Goal: Information Seeking & Learning: Learn about a topic

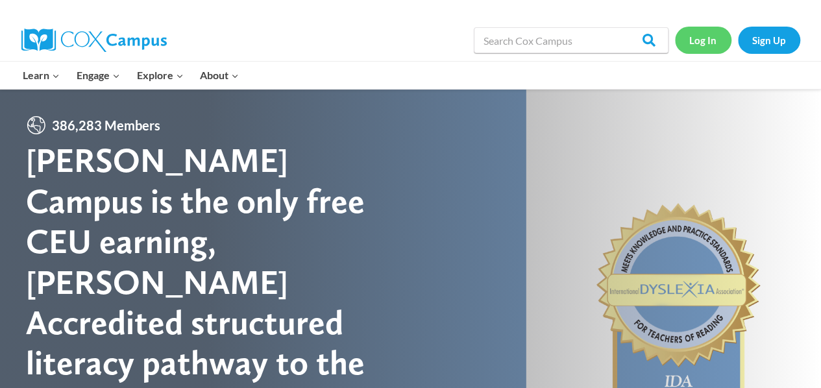
click at [704, 42] on link "Log In" at bounding box center [703, 40] width 56 height 27
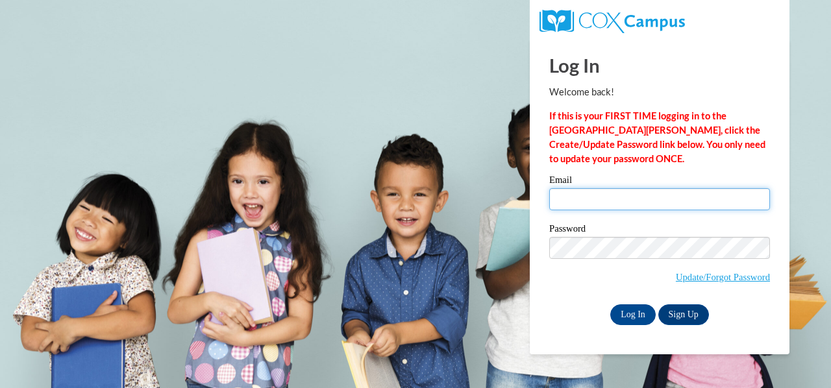
click at [631, 200] on input "Email" at bounding box center [659, 199] width 221 height 22
type input "cantrell.cynthia.d@muscogee.k12.ga.us"
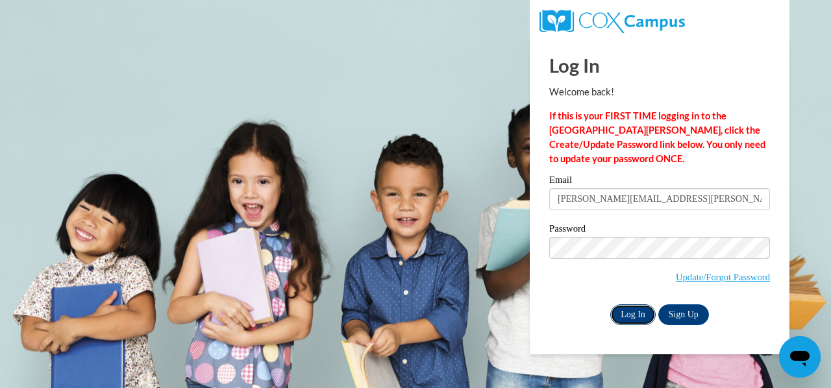
click at [631, 311] on input "Log In" at bounding box center [632, 315] width 45 height 21
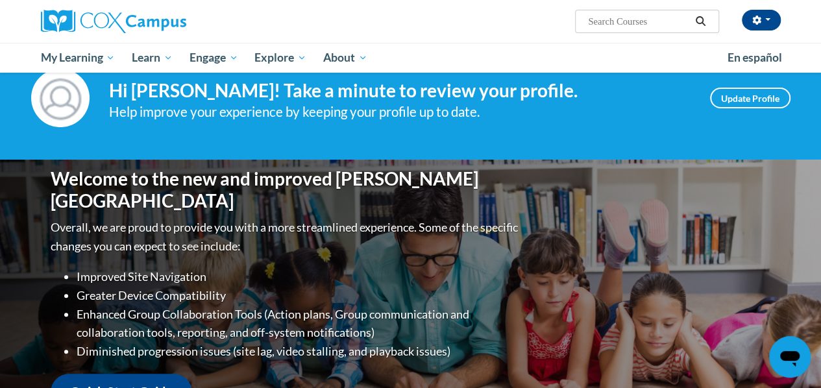
scroll to position [34, 0]
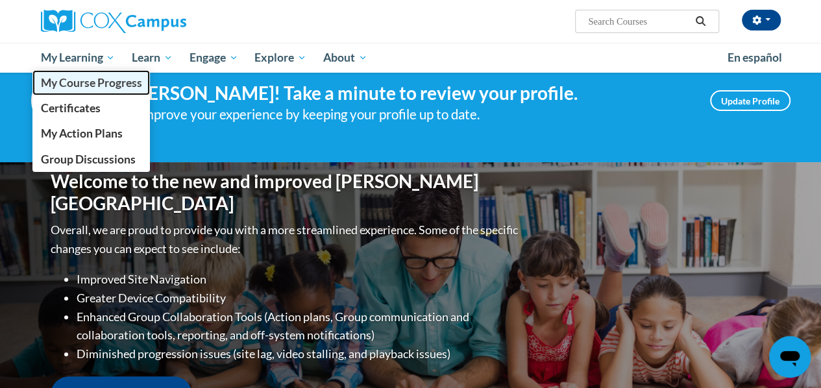
click at [95, 81] on span "My Course Progress" at bounding box center [90, 83] width 101 height 14
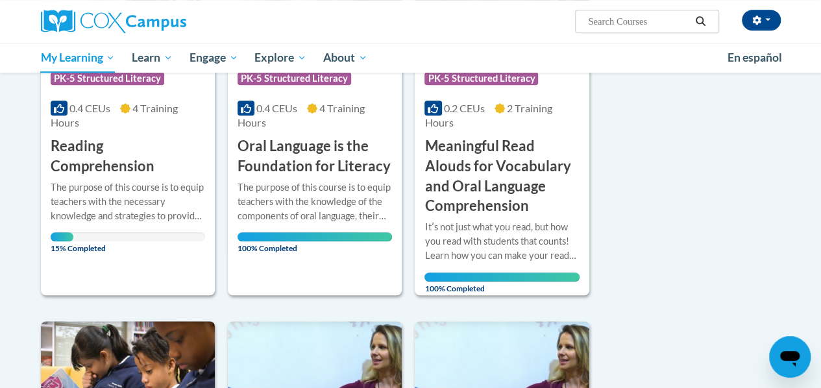
scroll to position [310, 0]
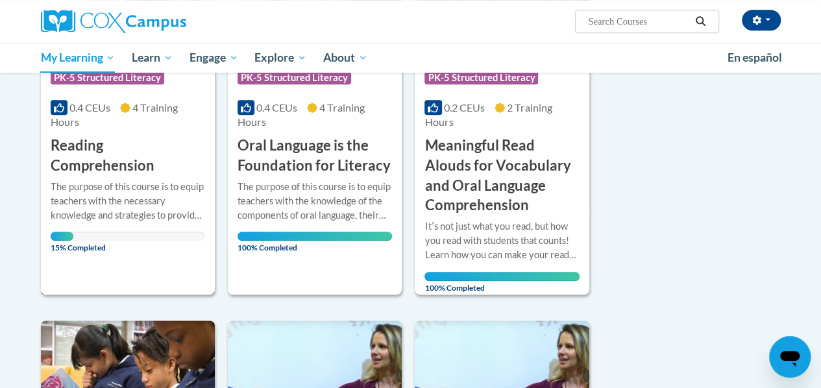
click at [92, 150] on h3 "Reading Comprehension" at bounding box center [128, 156] width 155 height 40
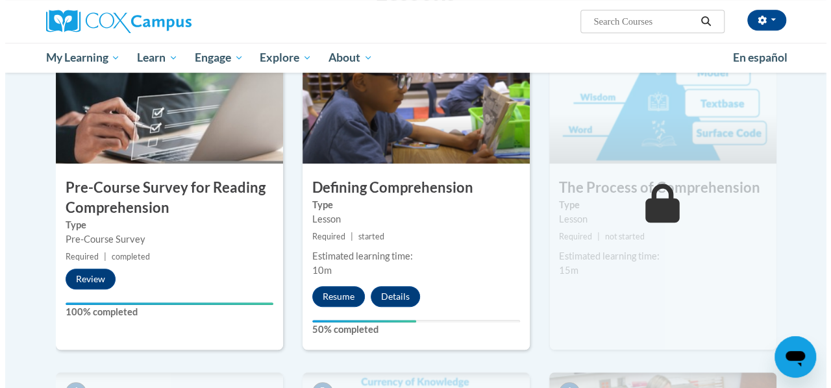
scroll to position [306, 0]
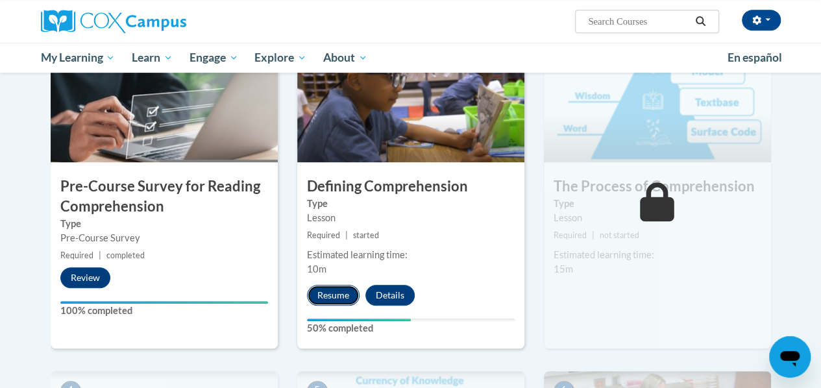
click at [326, 296] on button "Resume" at bounding box center [333, 295] width 53 height 21
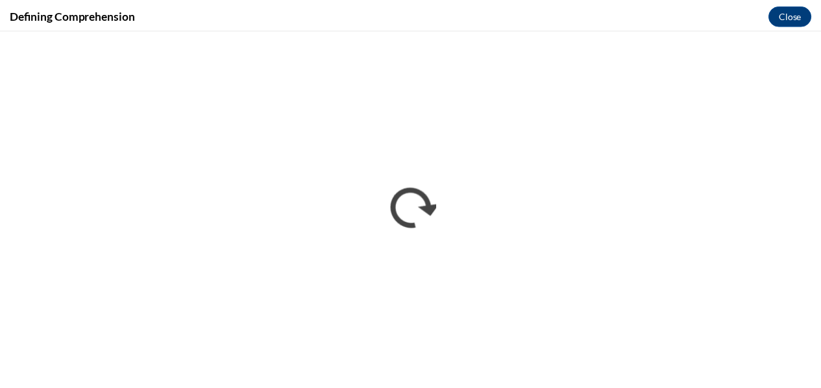
scroll to position [0, 0]
